Goal: Task Accomplishment & Management: Complete application form

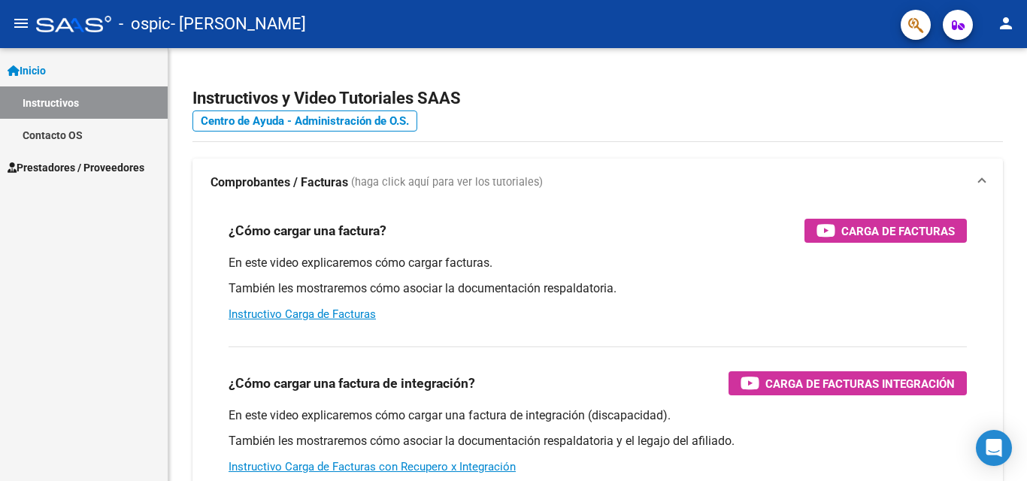
click at [68, 164] on span "Prestadores / Proveedores" at bounding box center [76, 167] width 137 height 17
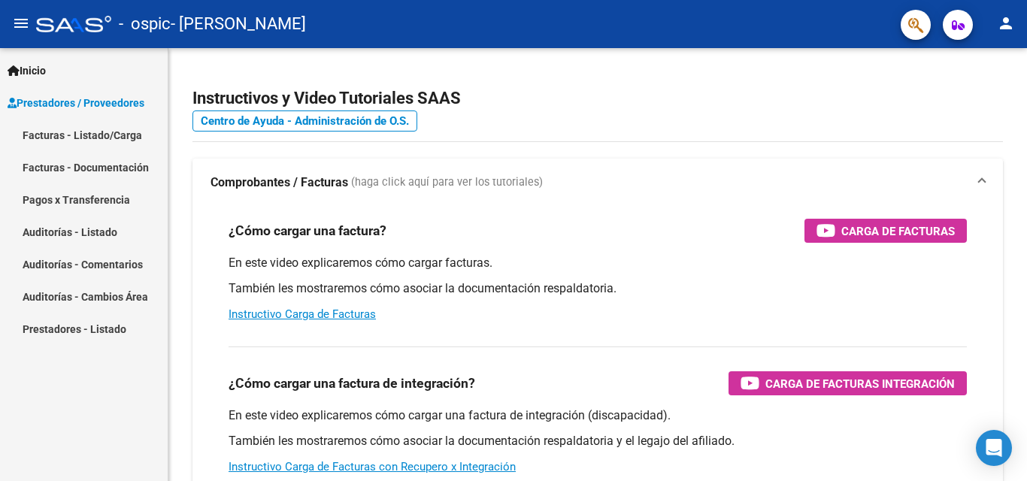
click at [55, 132] on link "Facturas - Listado/Carga" at bounding box center [84, 135] width 168 height 32
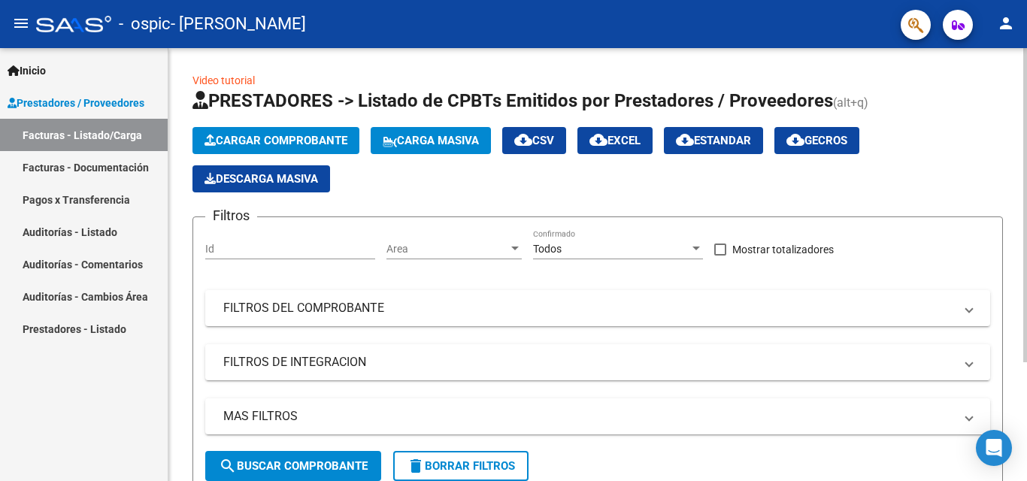
click at [250, 134] on span "Cargar Comprobante" at bounding box center [276, 141] width 143 height 14
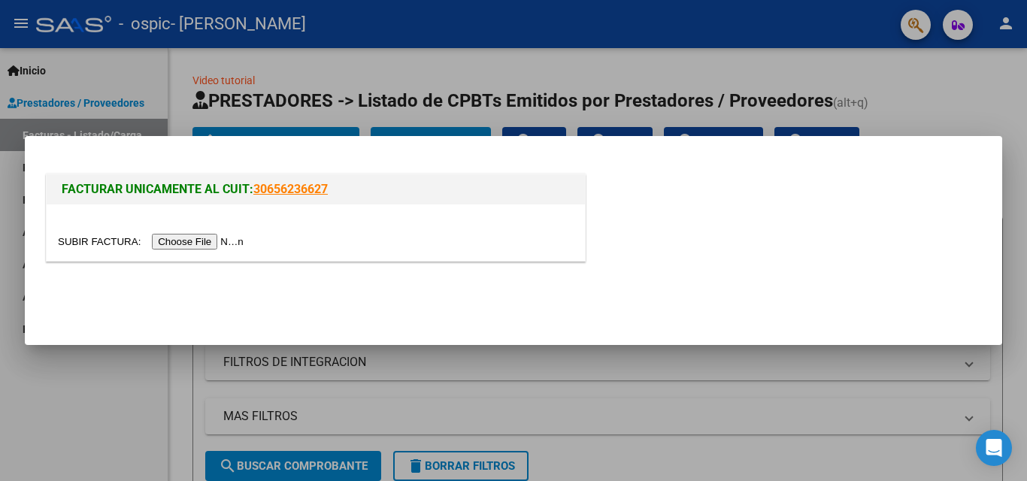
click at [192, 238] on input "file" at bounding box center [153, 242] width 190 height 16
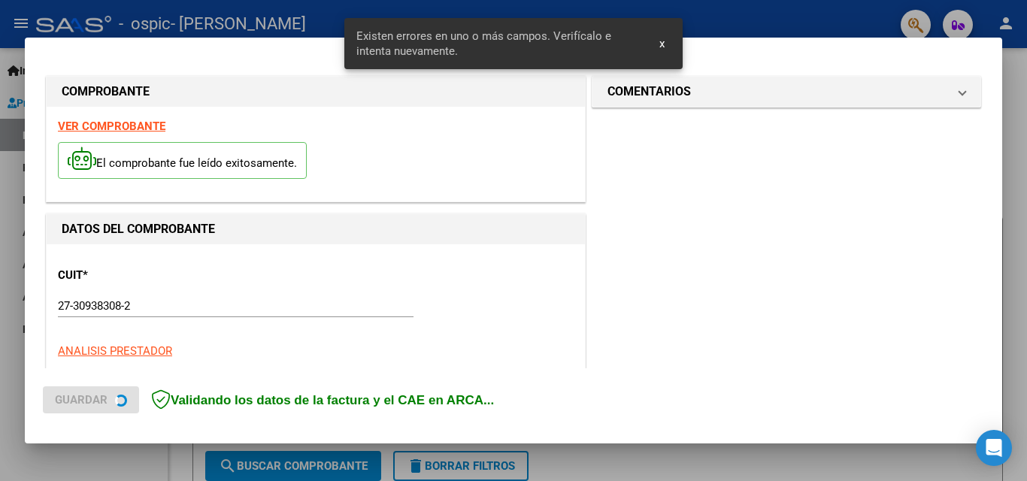
scroll to position [339, 0]
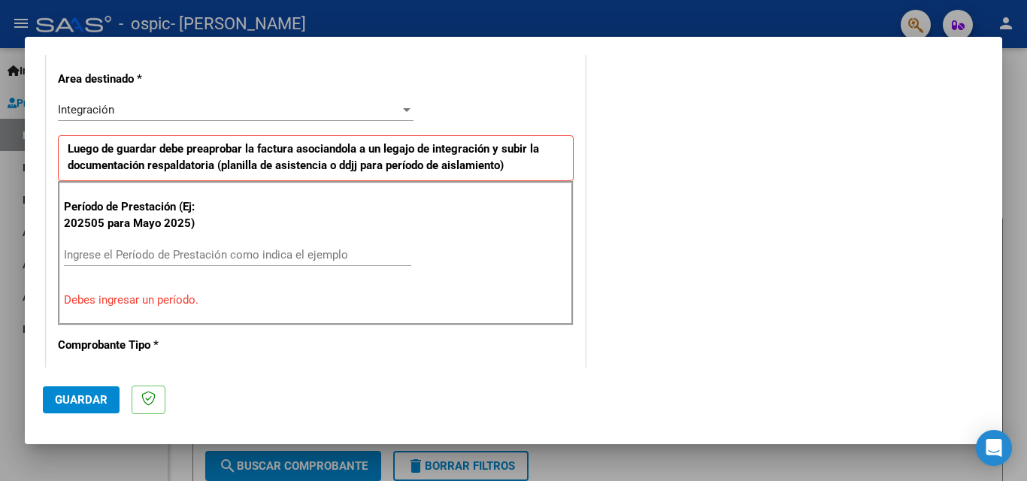
click at [165, 261] on input "Ingrese el Período de Prestación como indica el ejemplo" at bounding box center [237, 255] width 347 height 14
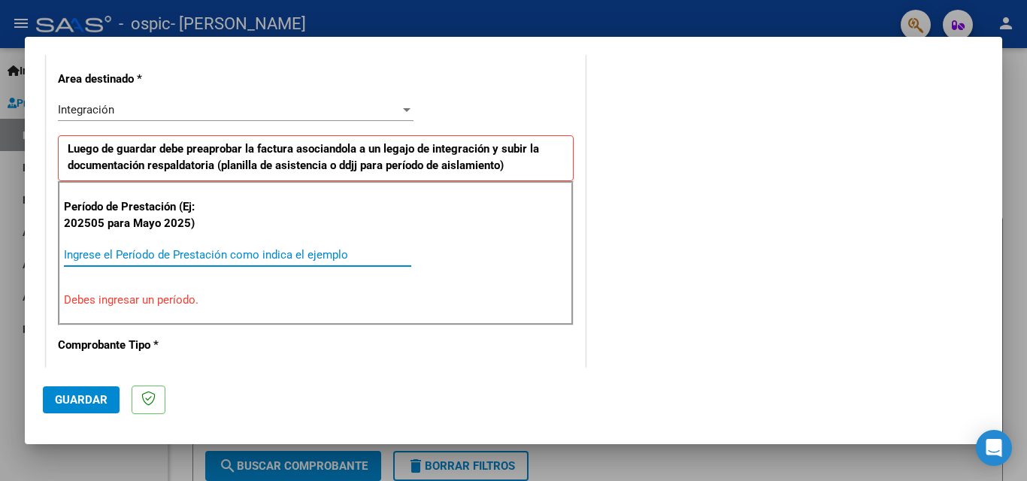
click at [147, 249] on input "Ingrese el Período de Prestación como indica el ejemplo" at bounding box center [237, 255] width 347 height 14
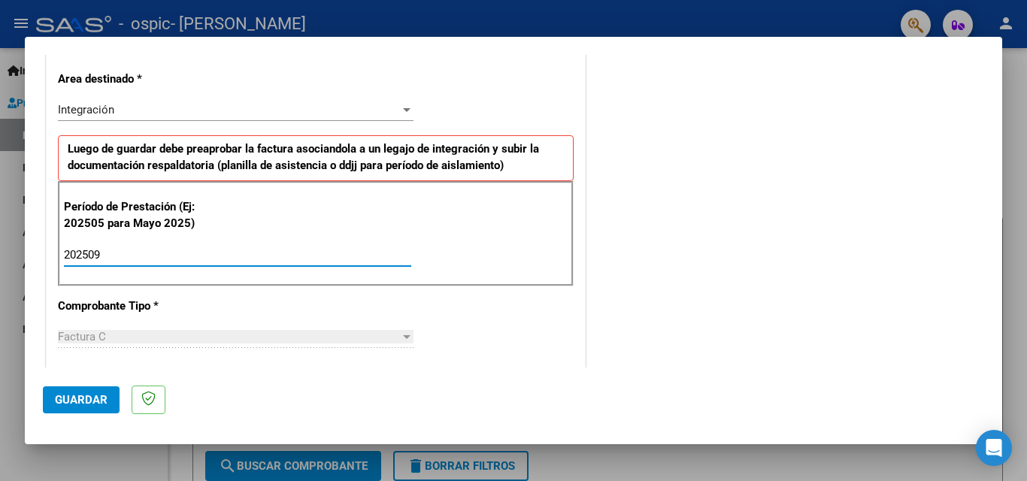
type input "202509"
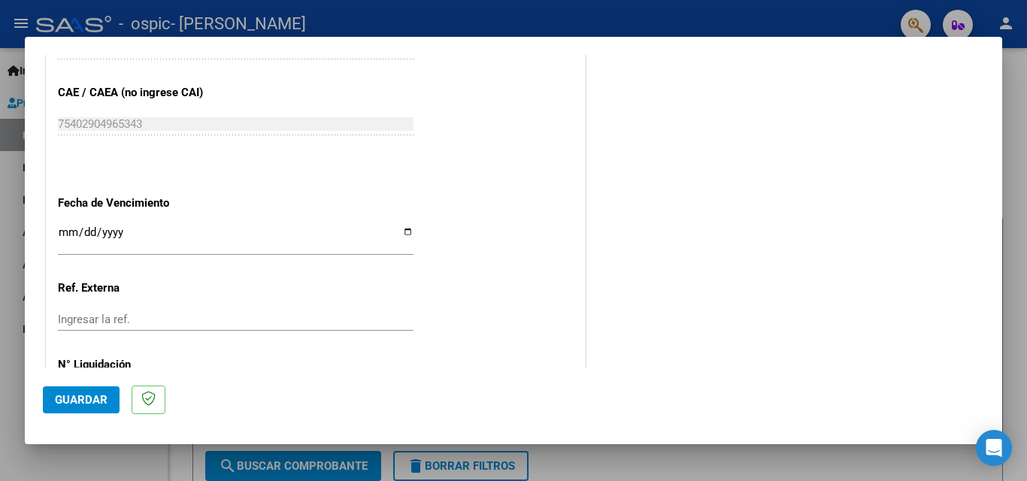
scroll to position [953, 0]
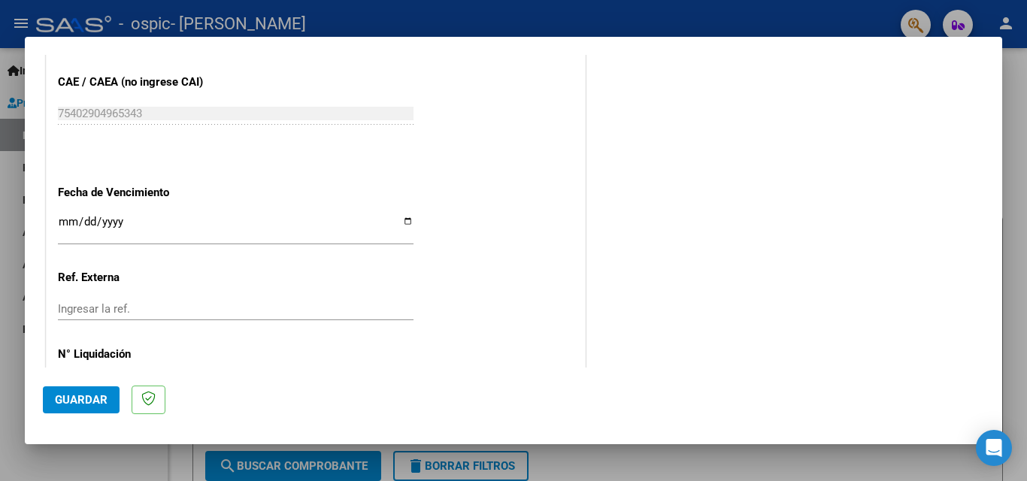
click at [404, 216] on input "Ingresar la fecha" at bounding box center [236, 228] width 356 height 24
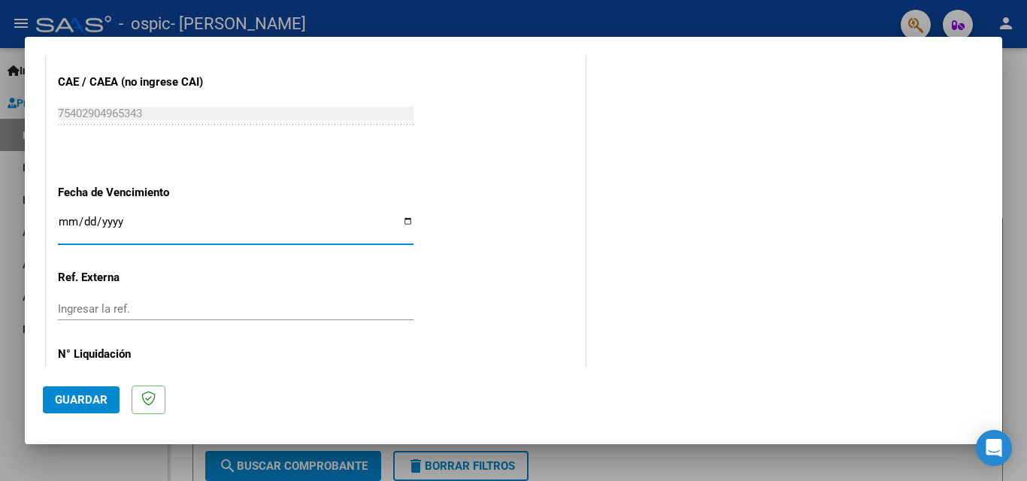
type input "[DATE]"
click at [104, 308] on input "Ingresar la ref." at bounding box center [236, 309] width 356 height 14
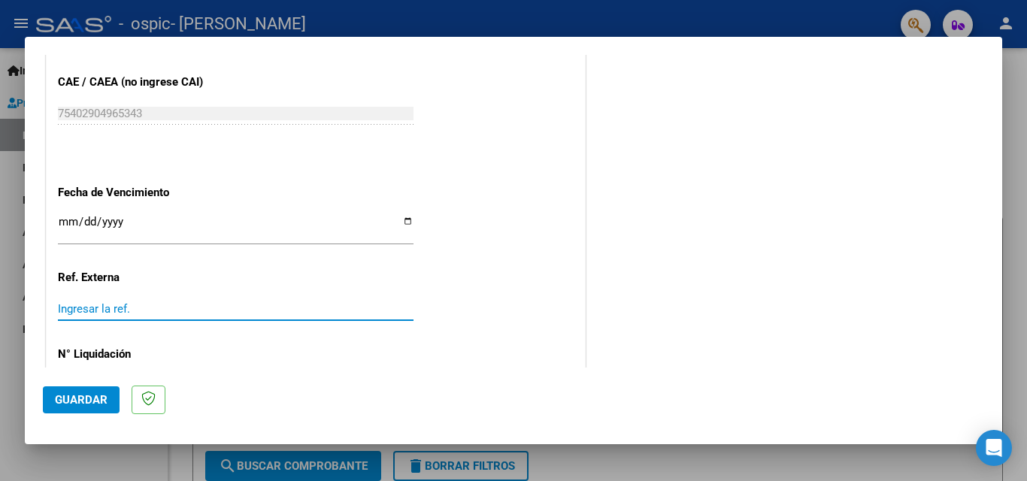
click at [104, 308] on input "Ingresar la ref." at bounding box center [236, 309] width 356 height 14
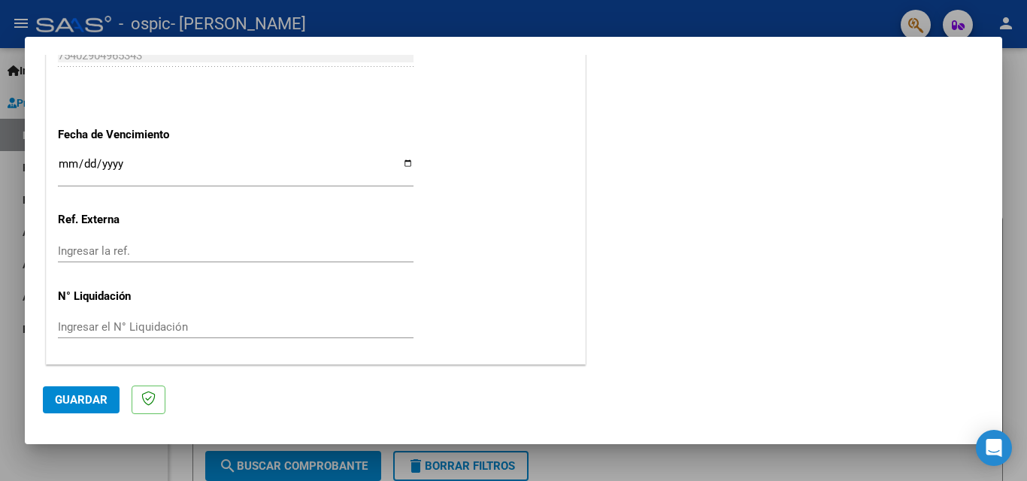
click at [68, 399] on span "Guardar" at bounding box center [81, 400] width 53 height 14
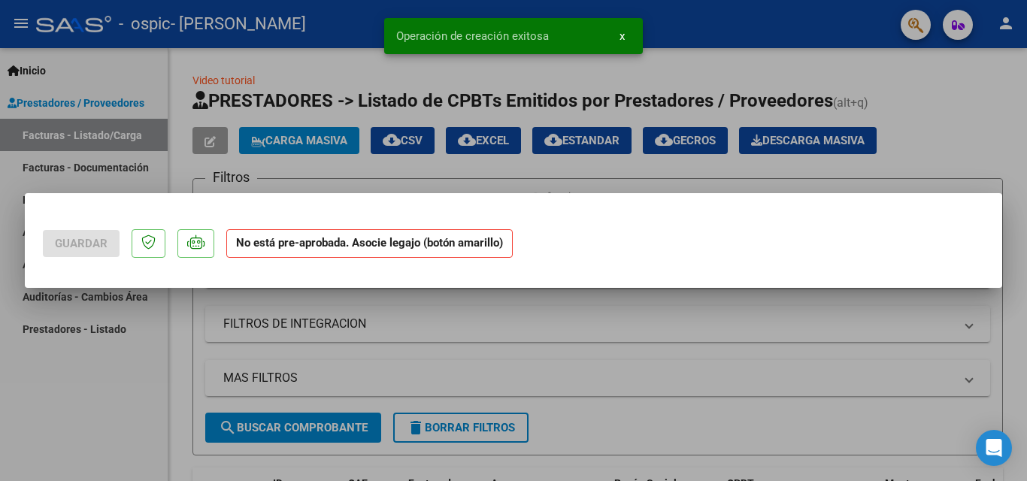
scroll to position [0, 0]
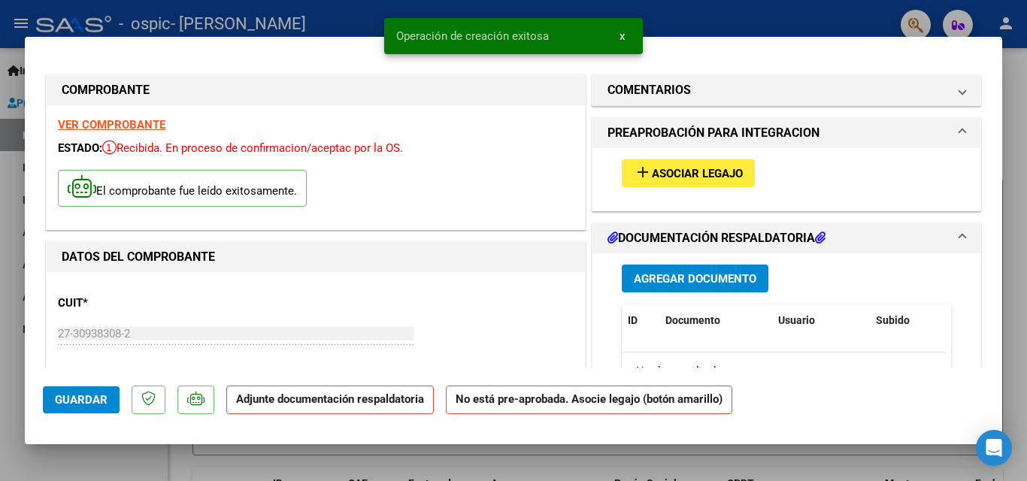
click at [659, 168] on span "Asociar Legajo" at bounding box center [697, 174] width 91 height 14
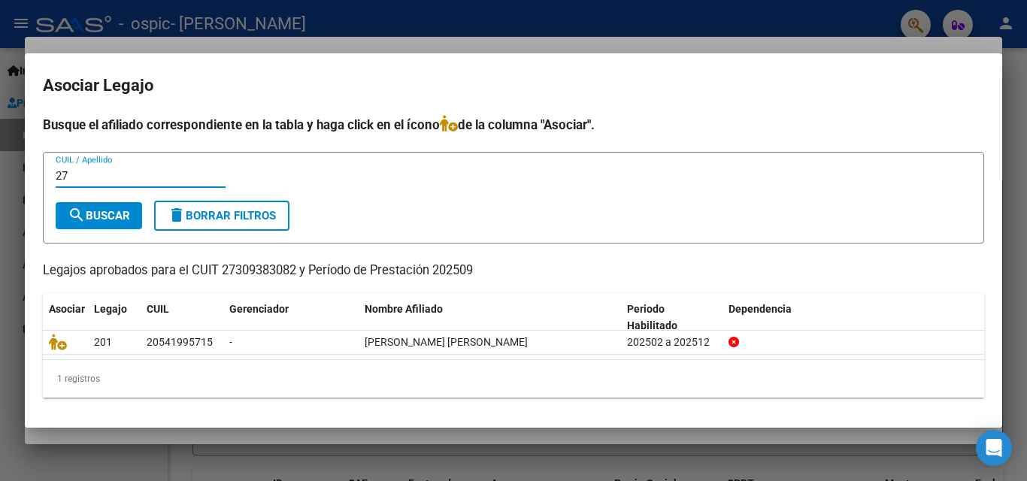
type input "2"
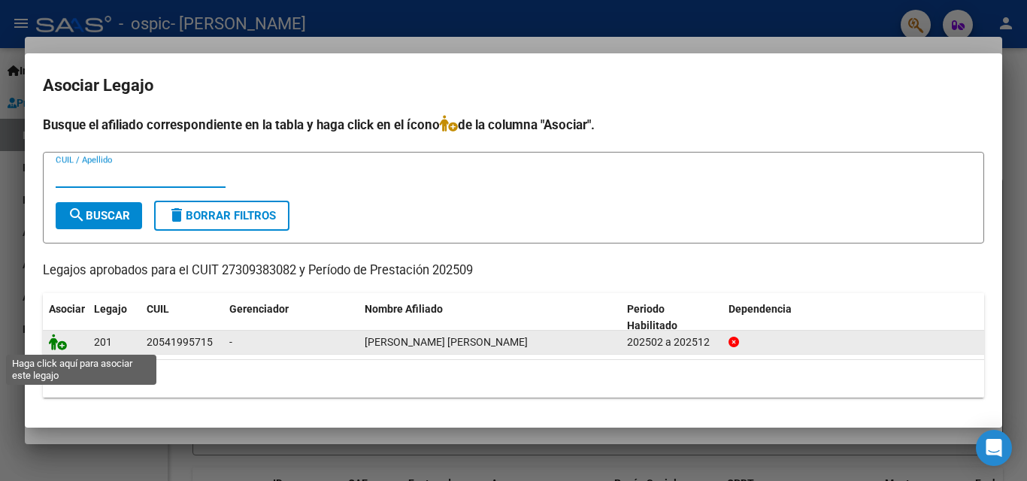
click at [53, 342] on icon at bounding box center [58, 342] width 18 height 17
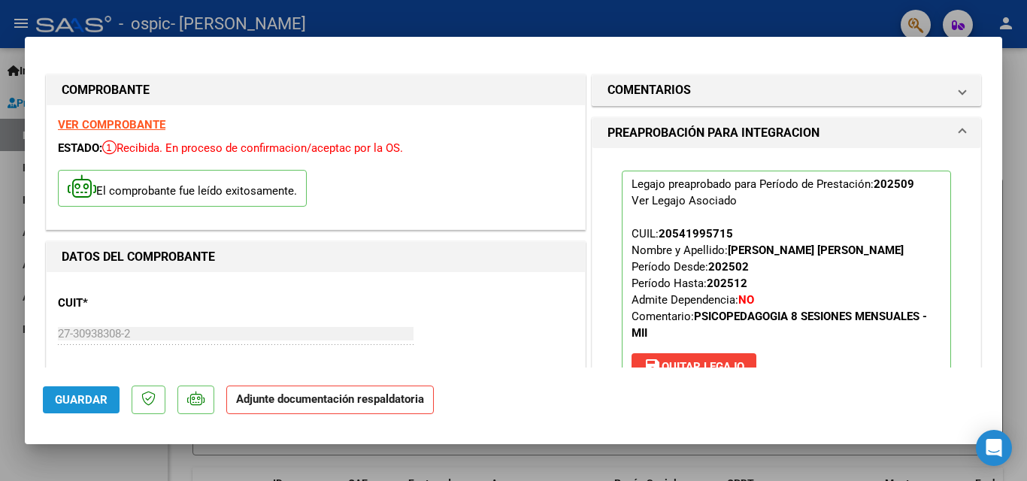
click at [88, 396] on span "Guardar" at bounding box center [81, 400] width 53 height 14
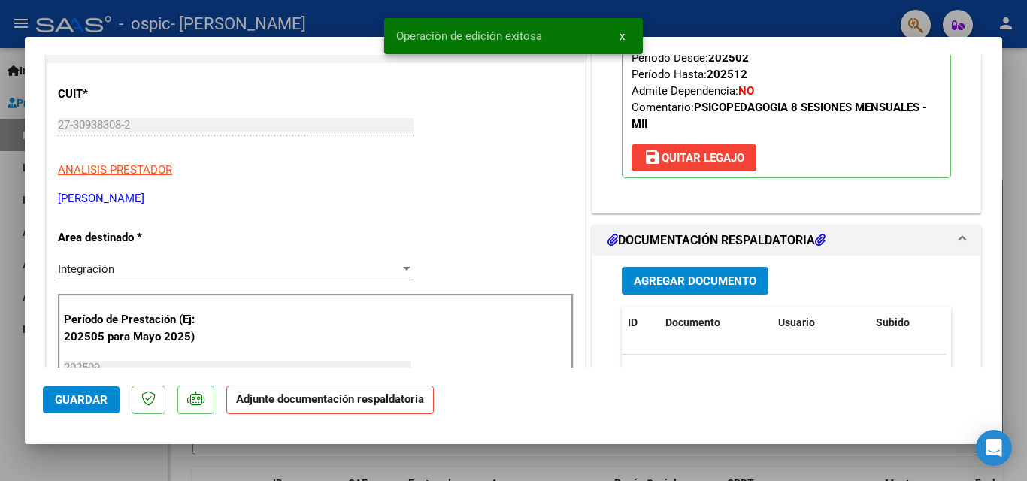
scroll to position [364, 0]
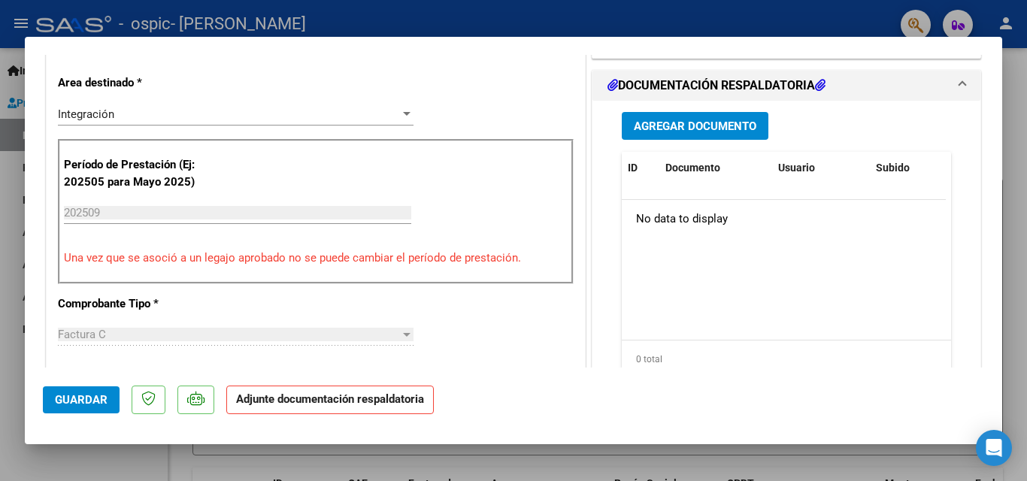
click at [667, 121] on span "Agregar Documento" at bounding box center [695, 127] width 123 height 14
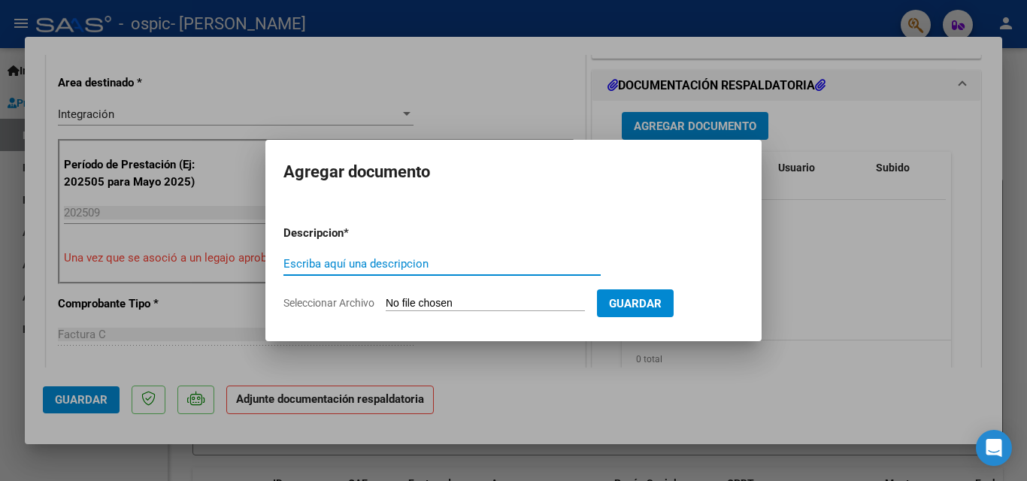
click at [416, 299] on input "Seleccionar Archivo" at bounding box center [485, 304] width 199 height 14
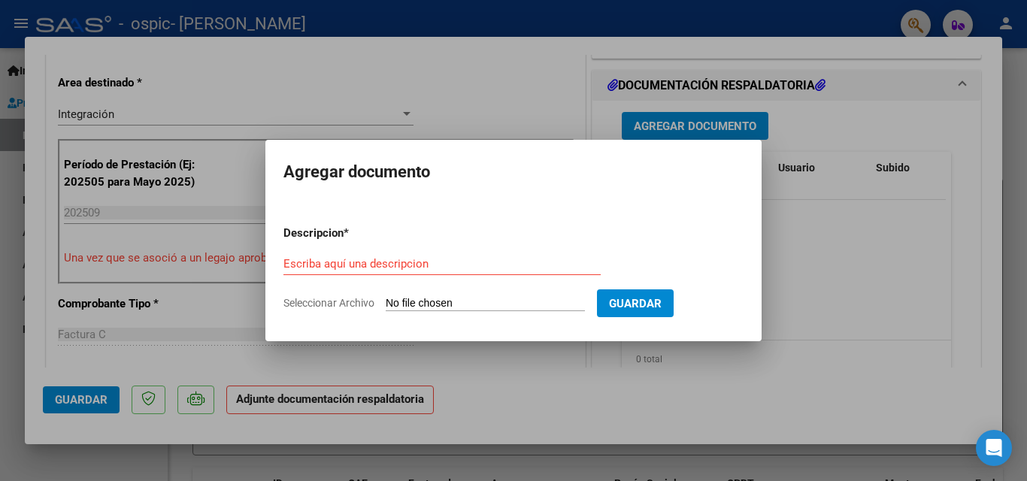
type input "C:\fakepath\PLANILLA SEP [PERSON_NAME].pdf"
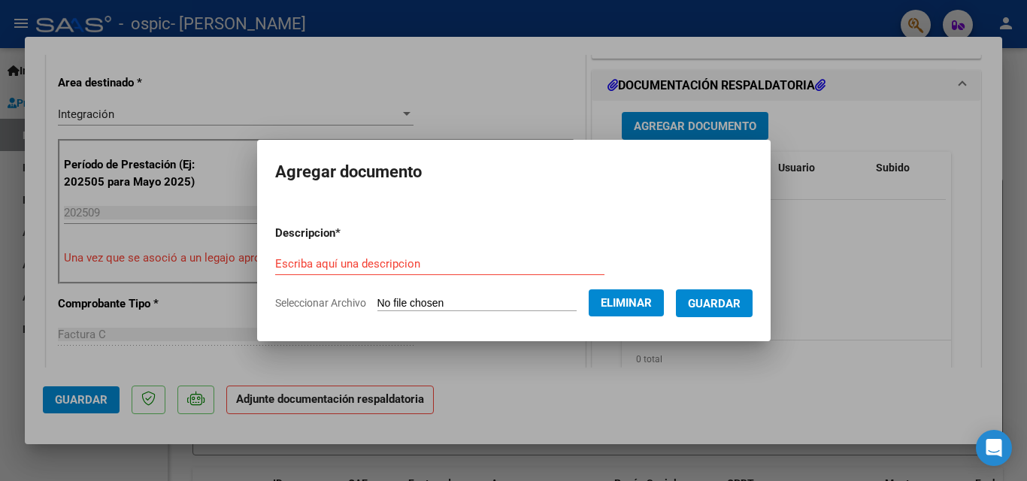
click at [714, 306] on span "Guardar" at bounding box center [714, 304] width 53 height 14
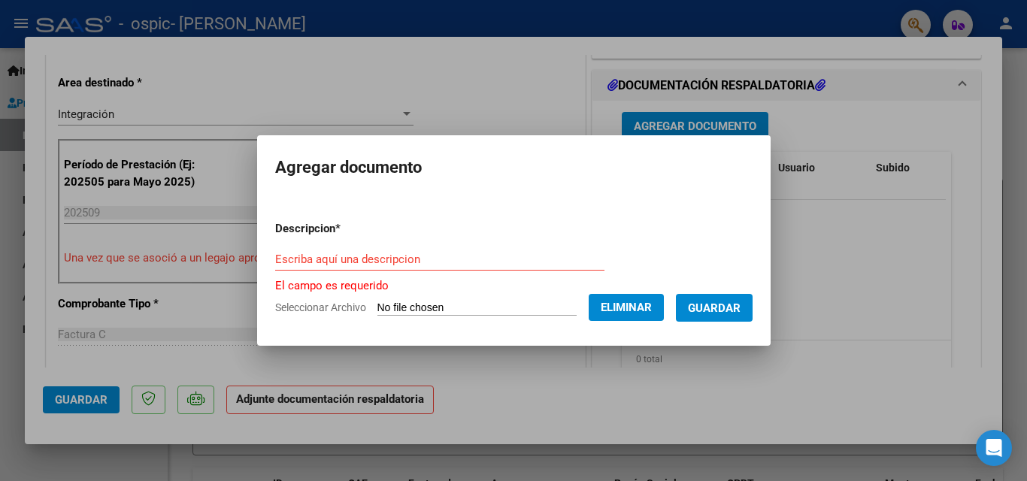
click at [325, 255] on input "Escriba aquí una descripcion" at bounding box center [439, 260] width 329 height 14
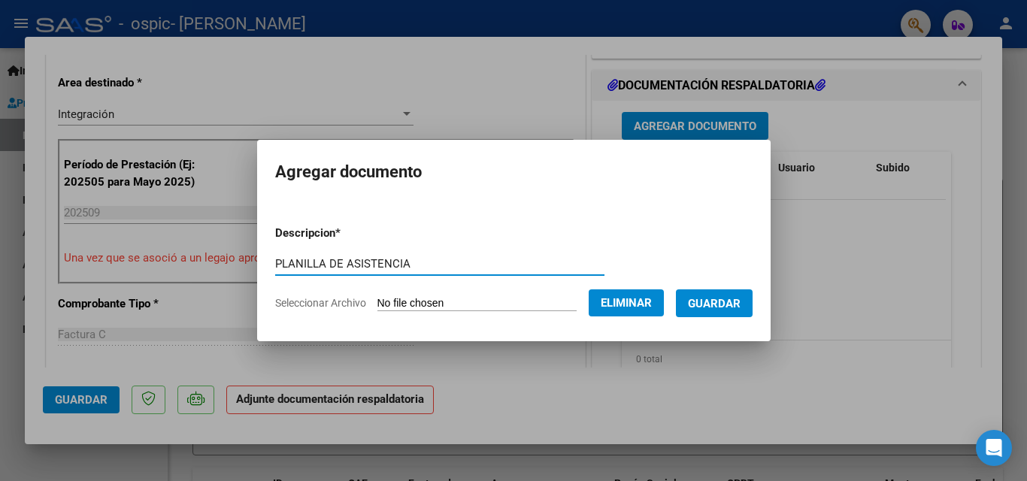
type input "PLANILLA DE ASISTENCIA"
click at [725, 299] on span "Guardar" at bounding box center [714, 304] width 53 height 14
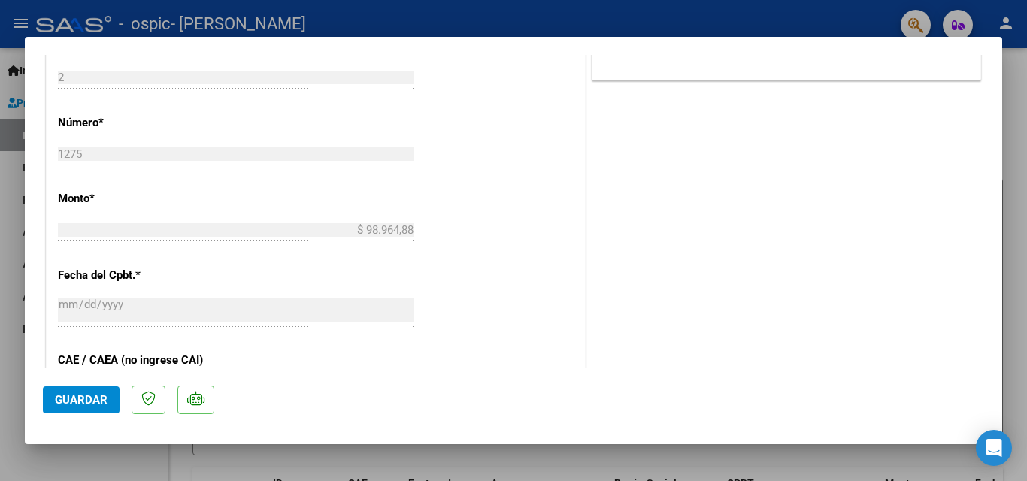
scroll to position [725, 0]
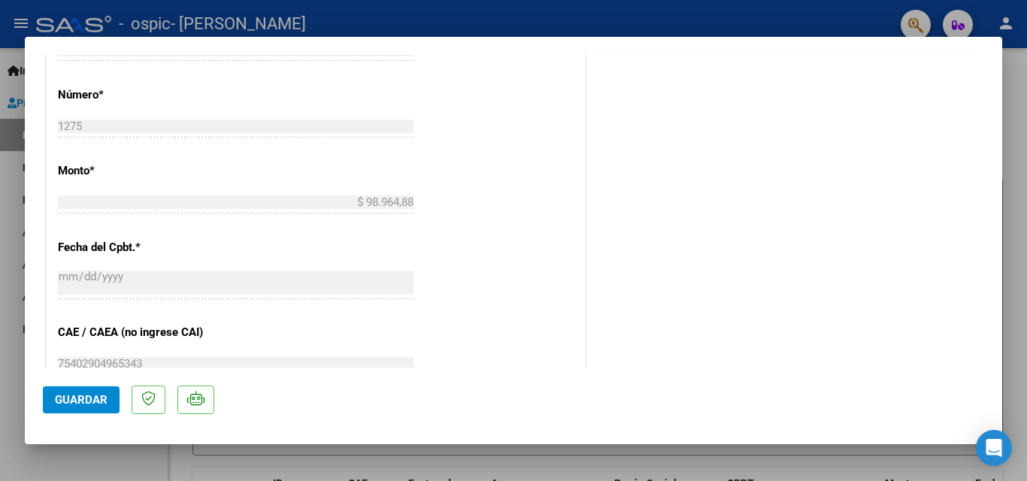
click at [72, 392] on button "Guardar" at bounding box center [81, 399] width 77 height 27
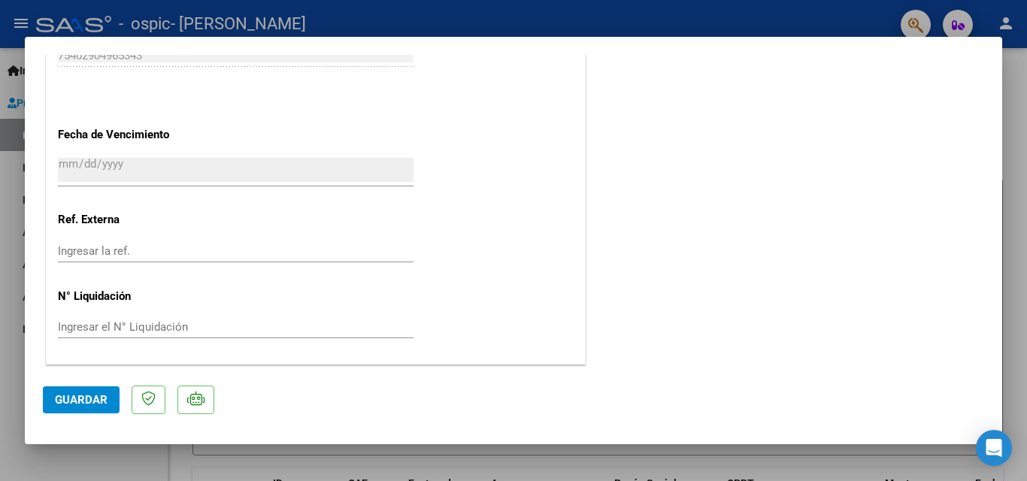
click at [85, 395] on span "Guardar" at bounding box center [81, 400] width 53 height 14
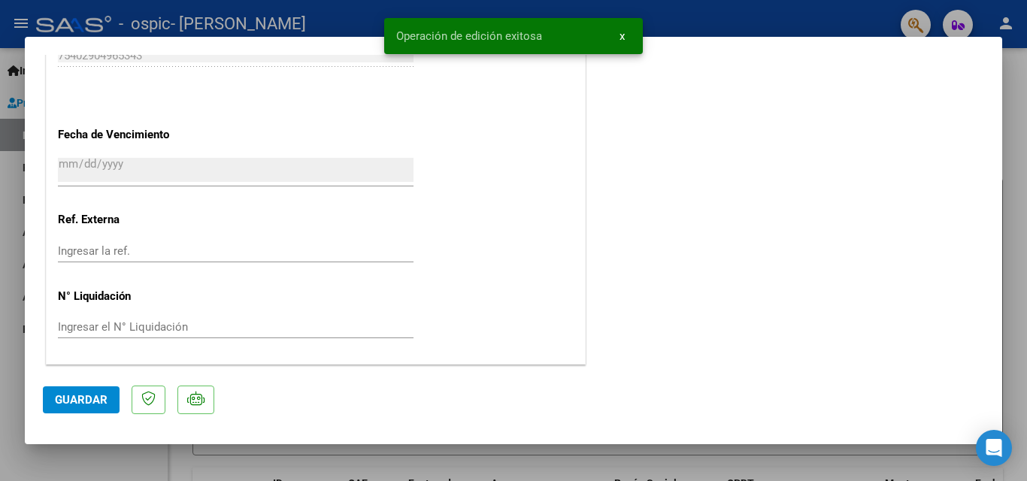
click at [1013, 205] on div at bounding box center [513, 240] width 1027 height 481
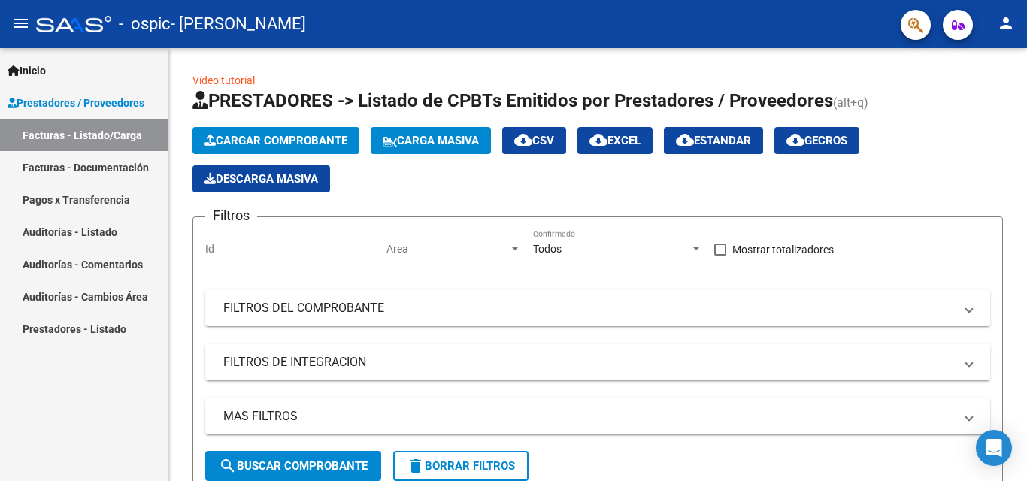
click at [65, 165] on link "Facturas - Documentación" at bounding box center [84, 167] width 168 height 32
